Goal: Transaction & Acquisition: Purchase product/service

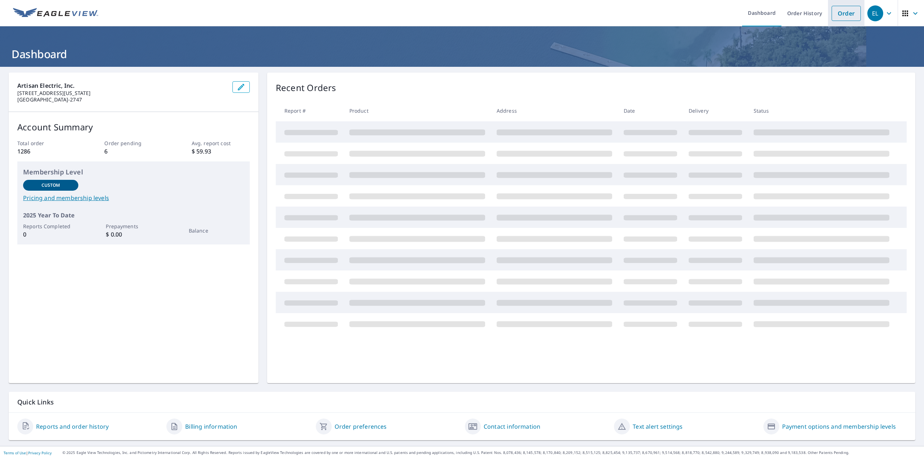
click at [841, 14] on link "Order" at bounding box center [846, 13] width 29 height 15
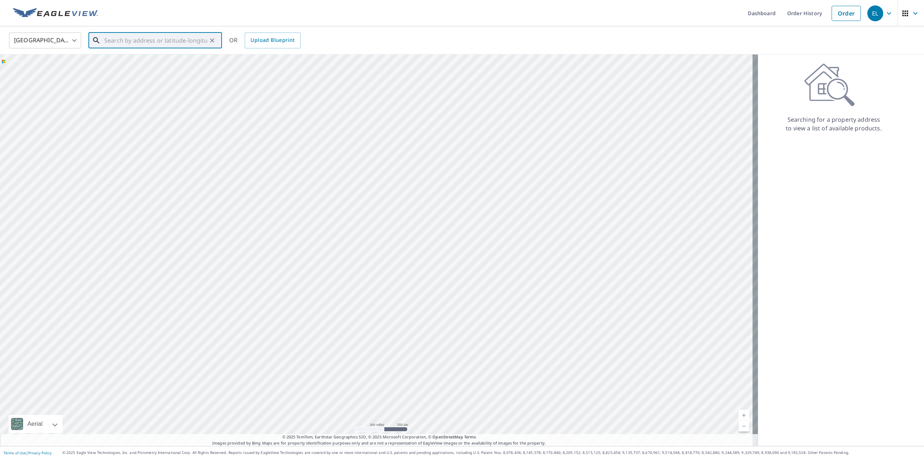
click at [125, 40] on input "text" at bounding box center [155, 40] width 103 height 20
paste input "[STREET_ADDRESS]"
click at [127, 66] on p "[GEOGRAPHIC_DATA]" at bounding box center [159, 69] width 113 height 7
type input "[STREET_ADDRESS]"
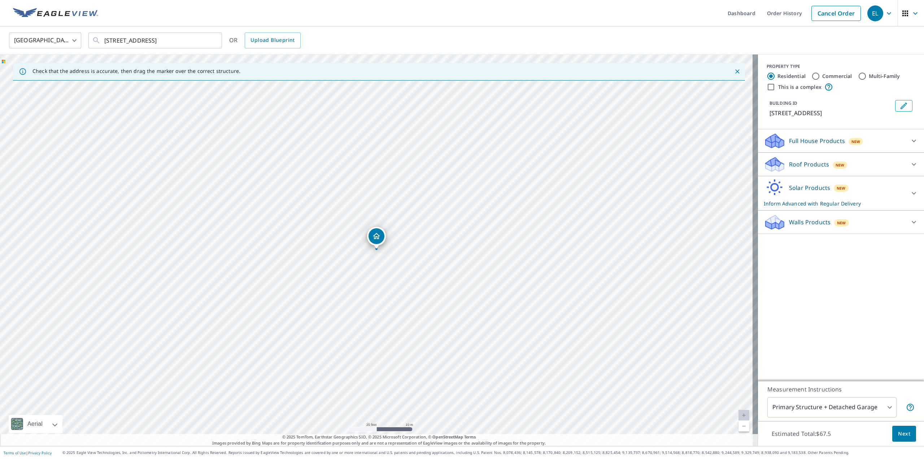
click at [815, 407] on body "EL EL Dashboard Order History Cancel Order [GEOGRAPHIC_DATA] US ​ [STREET_ADDRE…" at bounding box center [462, 229] width 924 height 459
click at [814, 405] on li "Primary Structure + Detached Garage" at bounding box center [826, 404] width 129 height 13
click at [816, 326] on div "PROPERTY TYPE Residential Commercial Multi-Family This is a complex BUILDING ID…" at bounding box center [841, 217] width 166 height 326
